Goal: Find specific page/section: Find specific page/section

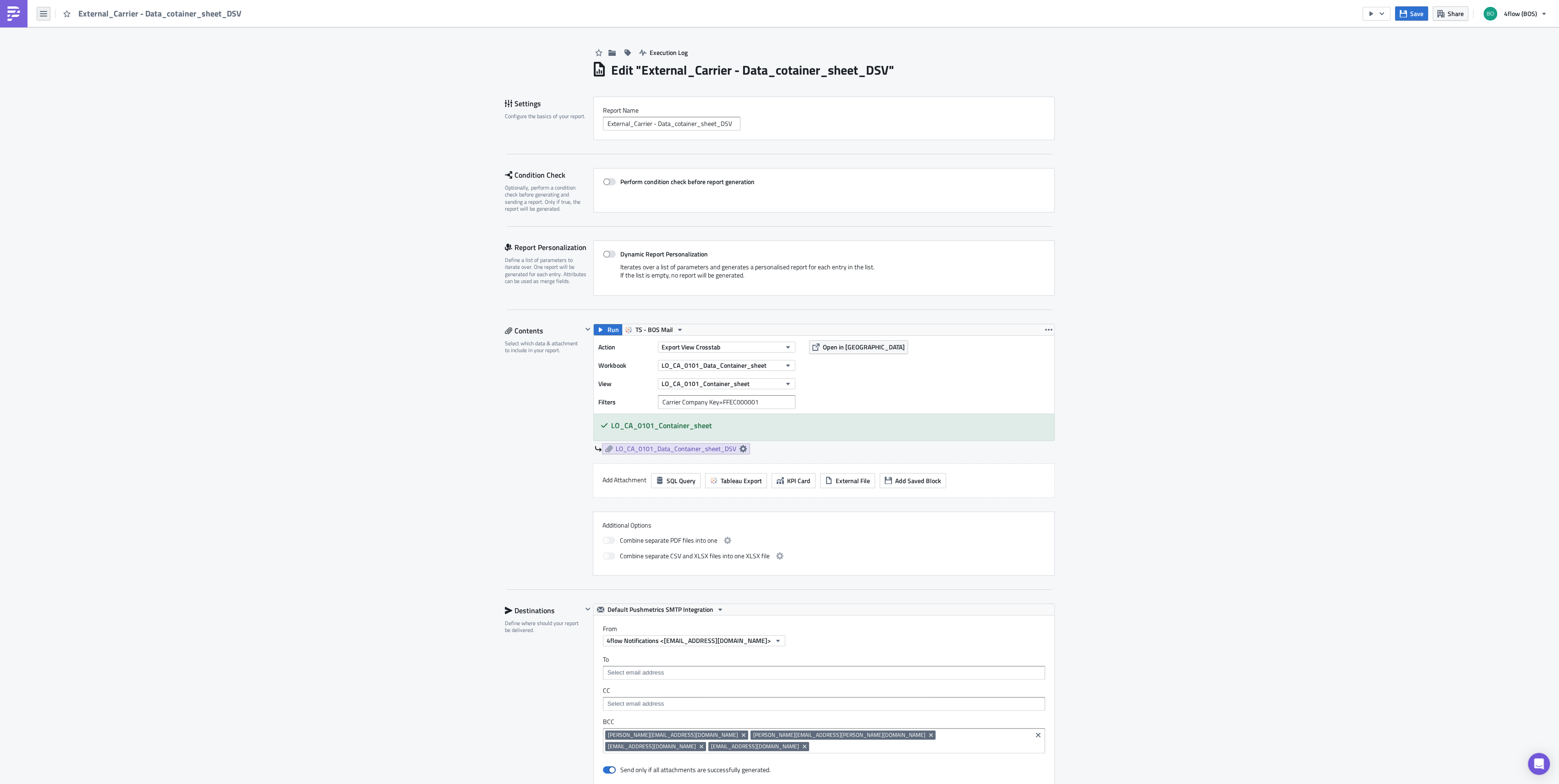
click at [49, 12] on button "button" at bounding box center [44, 13] width 14 height 14
click at [62, 61] on div "Explore" at bounding box center [83, 64] width 61 height 9
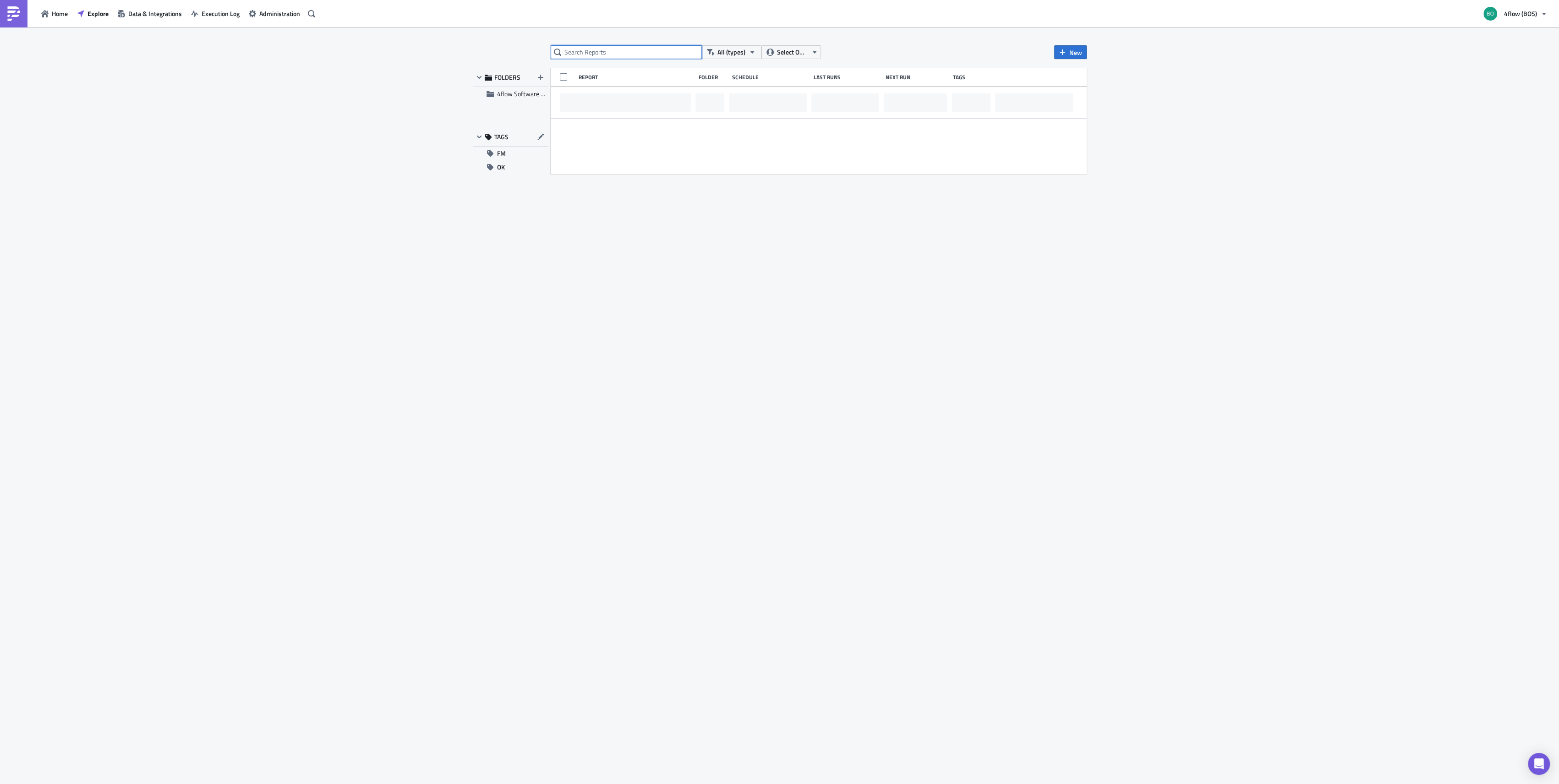
click at [597, 48] on input "text" at bounding box center [626, 52] width 151 height 14
click at [384, 143] on div "ira All (types) Select Owner New FOLDERS 4flow Software KAM TAGS FM OK Report F…" at bounding box center [780, 407] width 1559 height 759
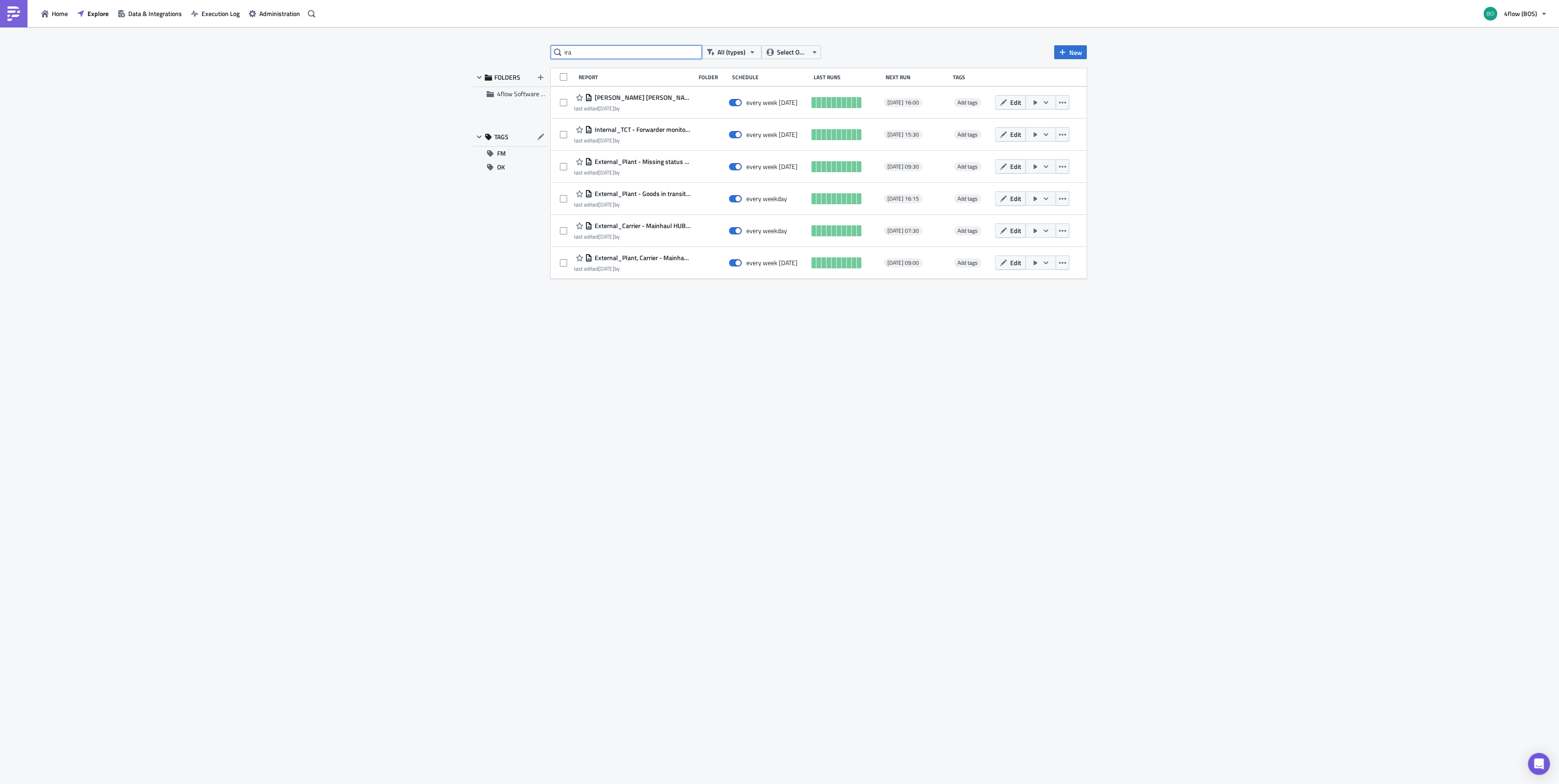
click at [612, 54] on input "ira" at bounding box center [626, 52] width 151 height 14
click at [644, 44] on div "tai All (types) Select Owner New FOLDERS 4flow Software KAM TAGS FM OK Report F…" at bounding box center [780, 407] width 1559 height 759
click at [642, 50] on input "tai" at bounding box center [626, 52] width 151 height 14
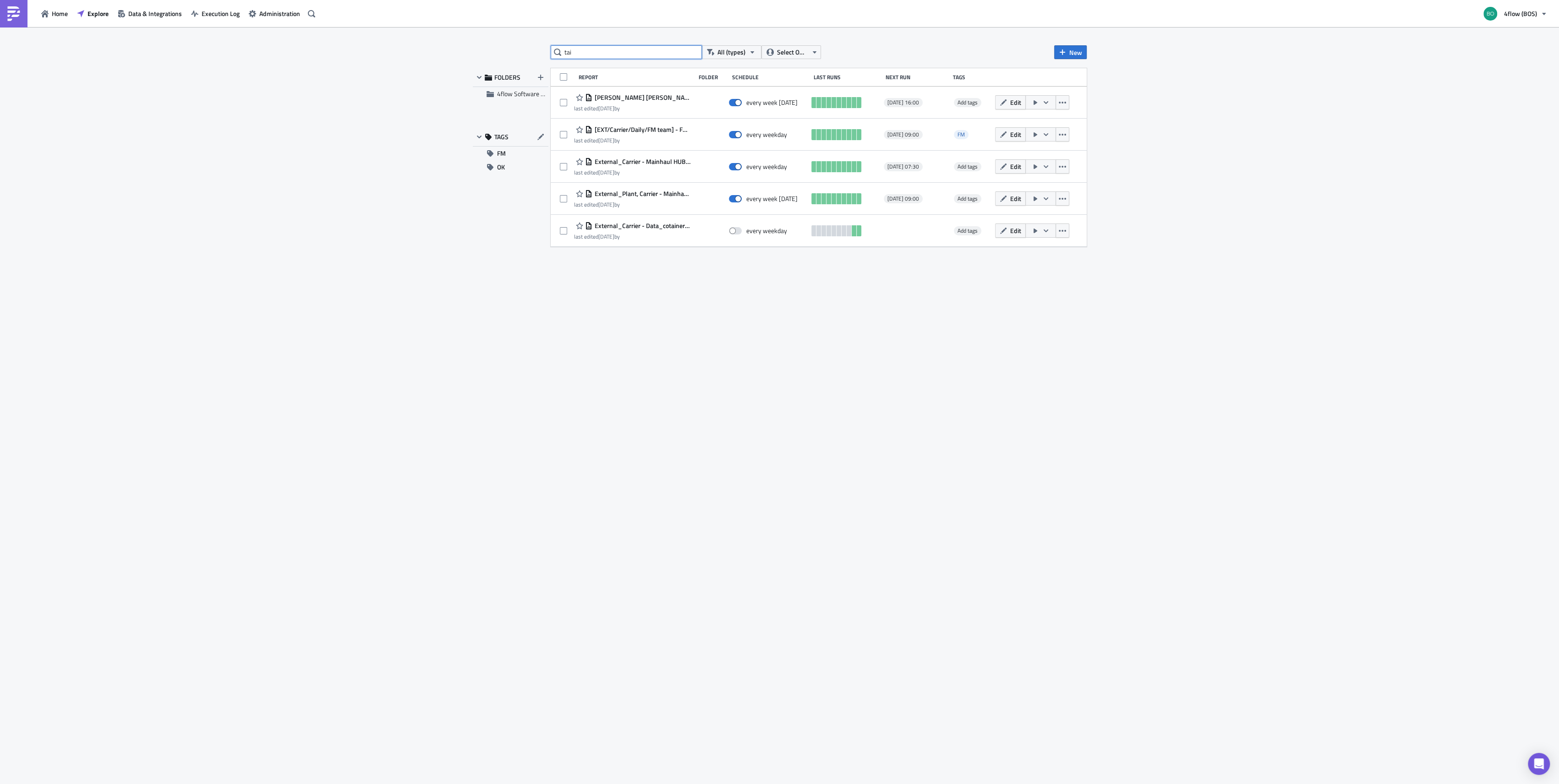
click at [642, 50] on input "tai" at bounding box center [626, 52] width 151 height 14
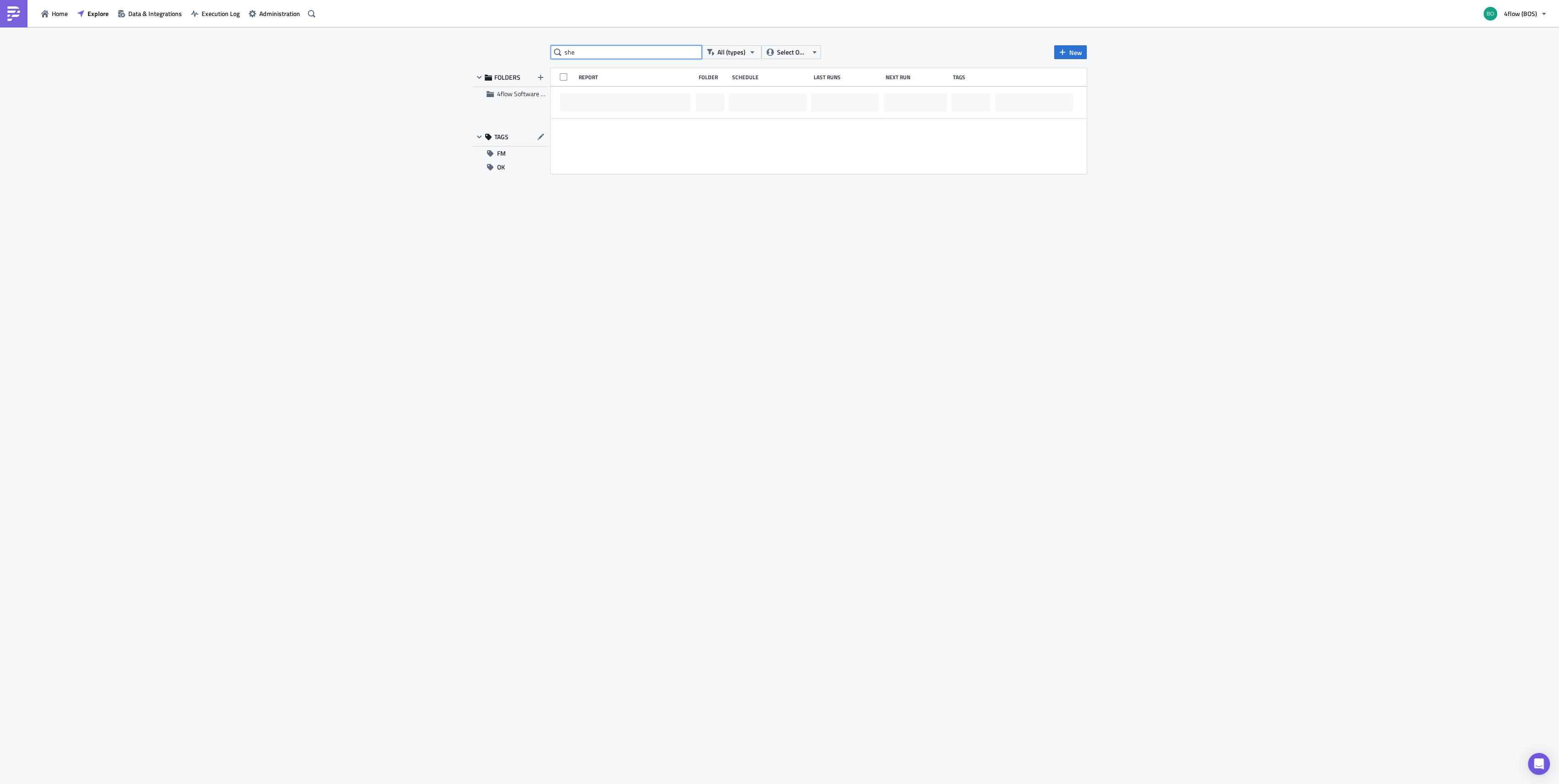
type input "she"
click at [369, 114] on div "she All (types) Select Owner New FOLDERS 4flow Software KAM TAGS FM OK Report F…" at bounding box center [780, 407] width 1559 height 759
